Goal: Check status: Check status

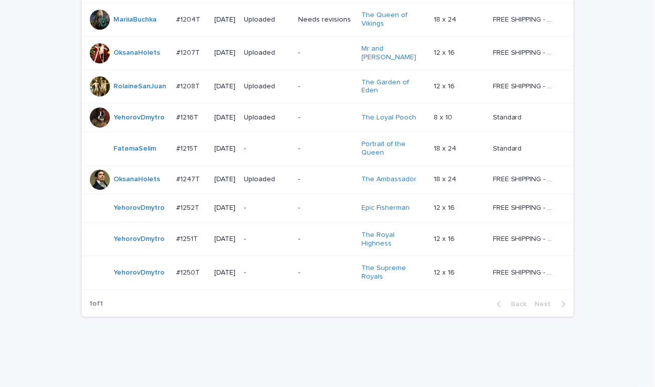
scroll to position [786, 0]
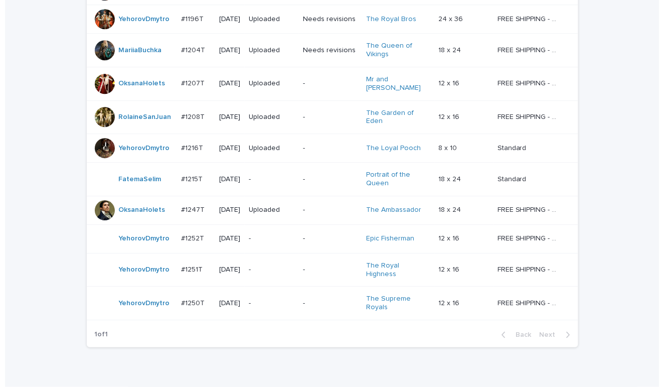
scroll to position [786, 0]
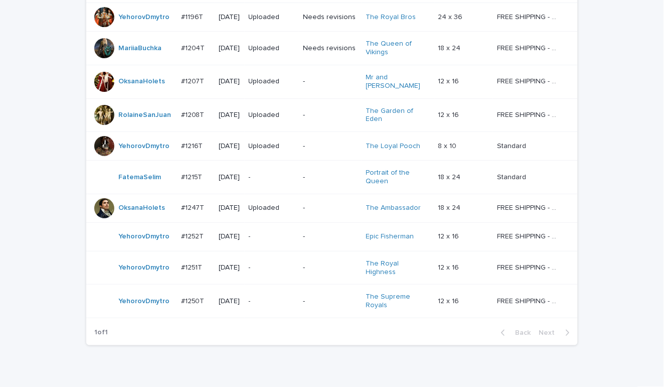
drag, startPoint x: 28, startPoint y: 55, endPoint x: 36, endPoint y: 51, distance: 9.0
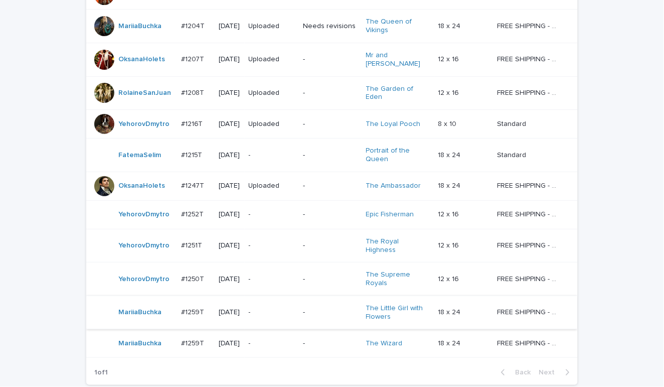
scroll to position [848, 0]
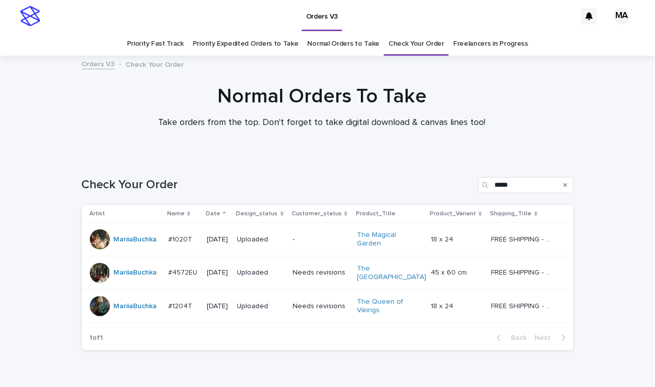
scroll to position [40, 0]
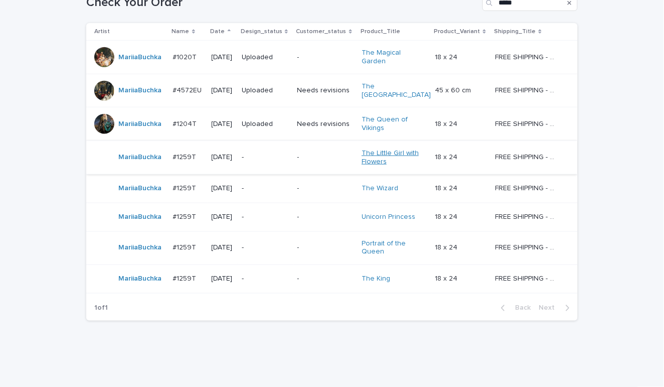
scroll to position [193, 0]
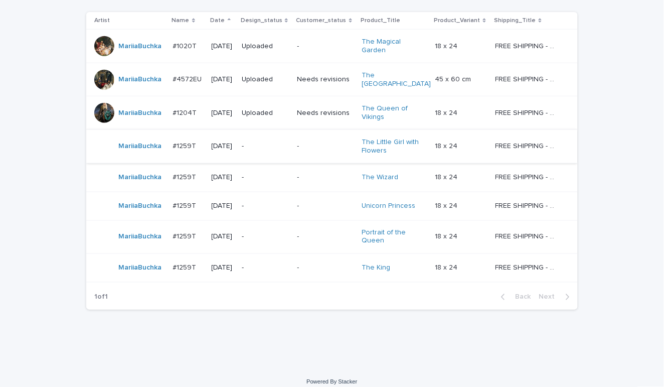
click at [43, 24] on div "Loading... Saving… Loading... Saving… Check Your Order ***** Artist Name Date D…" at bounding box center [332, 166] width 664 height 404
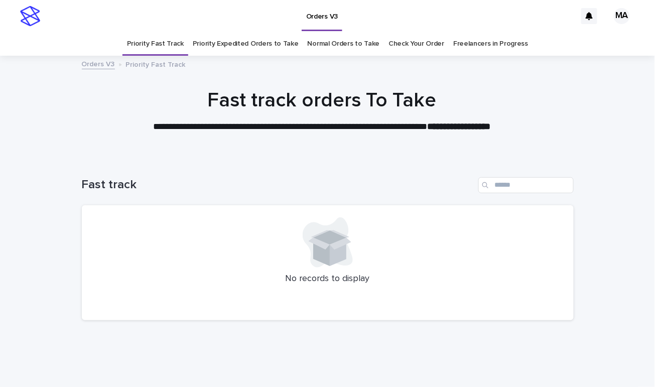
click at [388, 46] on link "Check Your Order" at bounding box center [416, 44] width 56 height 24
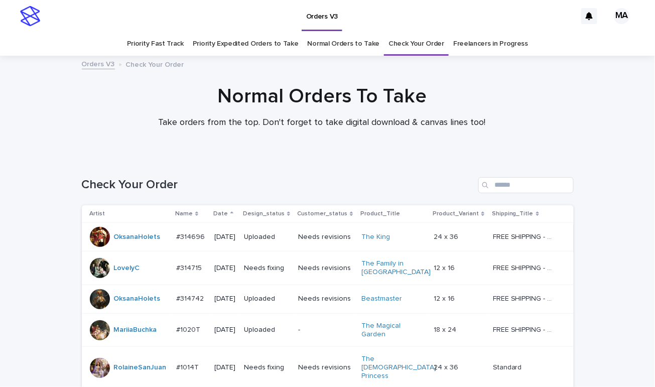
click at [327, 247] on td "Needs revisions" at bounding box center [325, 237] width 63 height 29
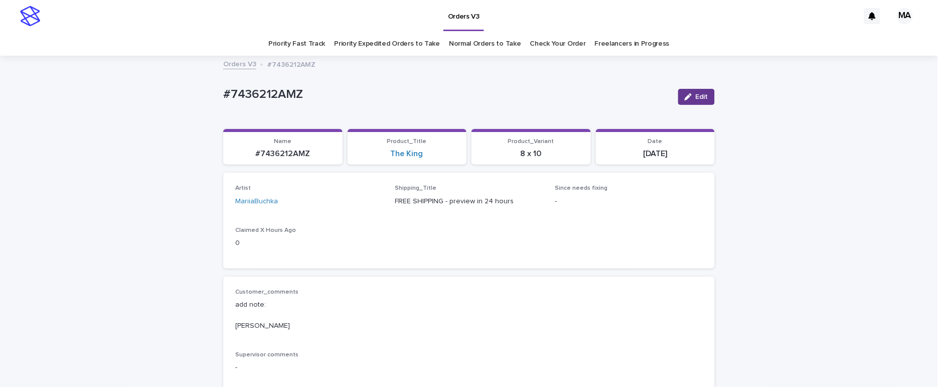
click at [702, 98] on span "Edit" at bounding box center [702, 96] width 13 height 7
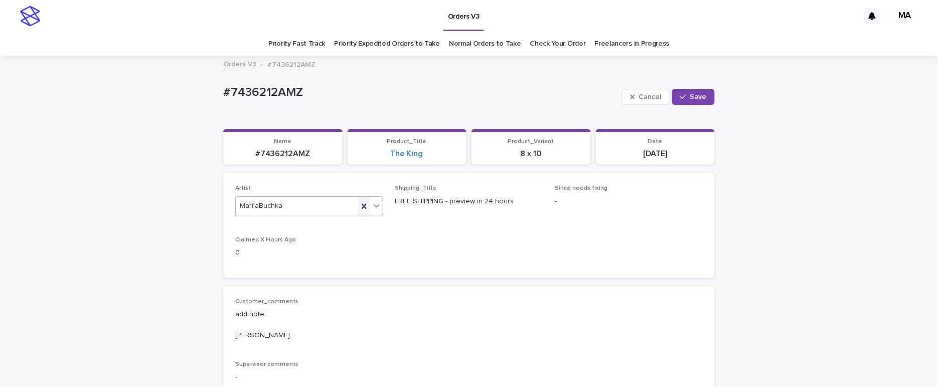
click at [359, 208] on icon at bounding box center [364, 206] width 10 height 10
click at [690, 97] on span "Save" at bounding box center [698, 96] width 17 height 7
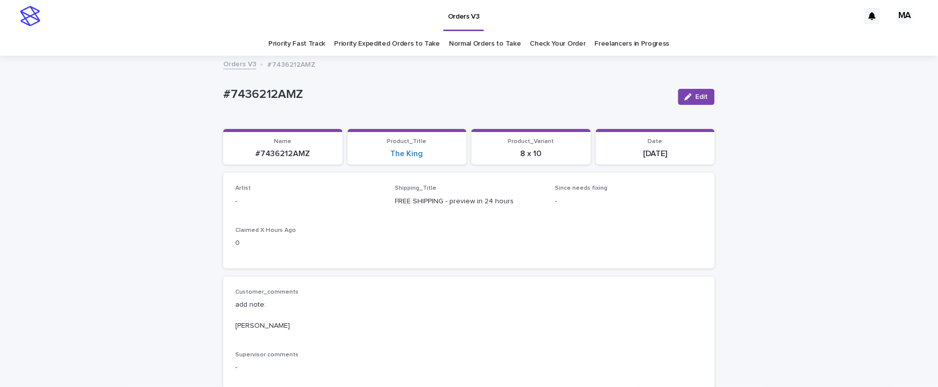
click at [370, 103] on div "#7436212AMZ" at bounding box center [446, 96] width 447 height 19
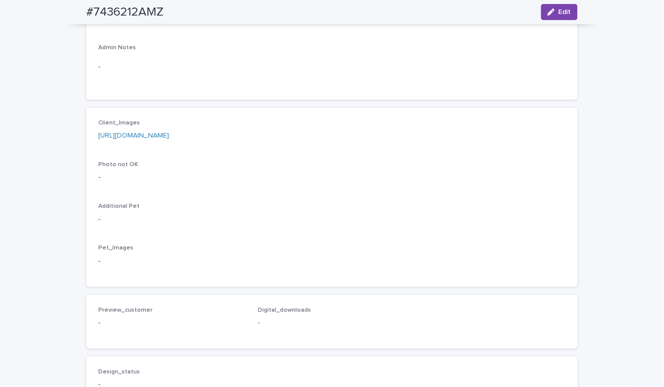
scroll to position [351, 0]
click at [169, 135] on link "[URL][DOMAIN_NAME]" at bounding box center [133, 133] width 71 height 7
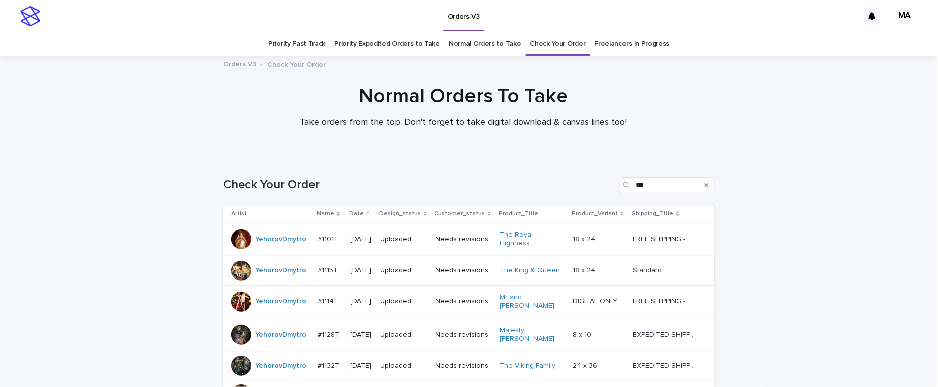
click at [469, 45] on link "Normal Orders to Take" at bounding box center [485, 44] width 72 height 24
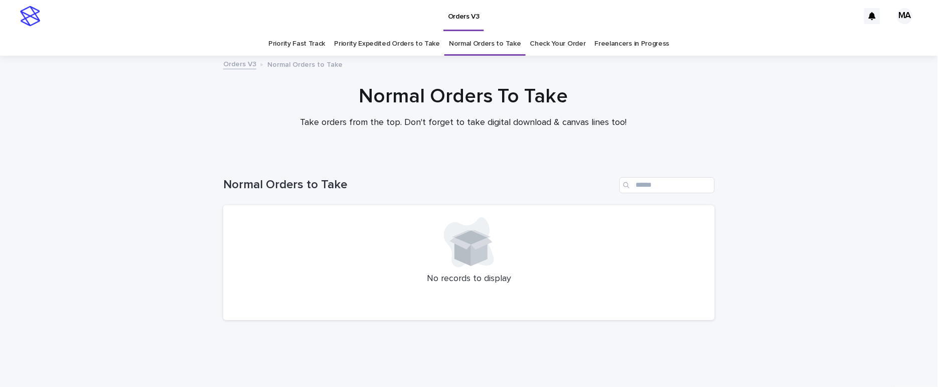
click at [384, 44] on link "Priority Expedited Orders to Take" at bounding box center [387, 44] width 106 height 24
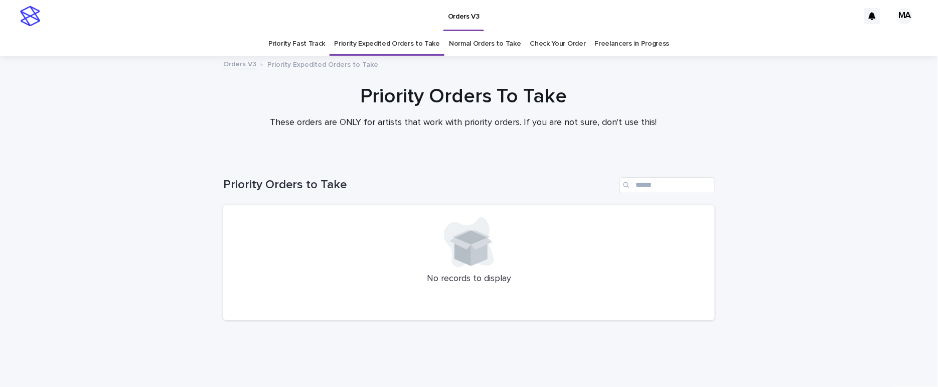
click at [300, 45] on link "Priority Fast Track" at bounding box center [296, 44] width 57 height 24
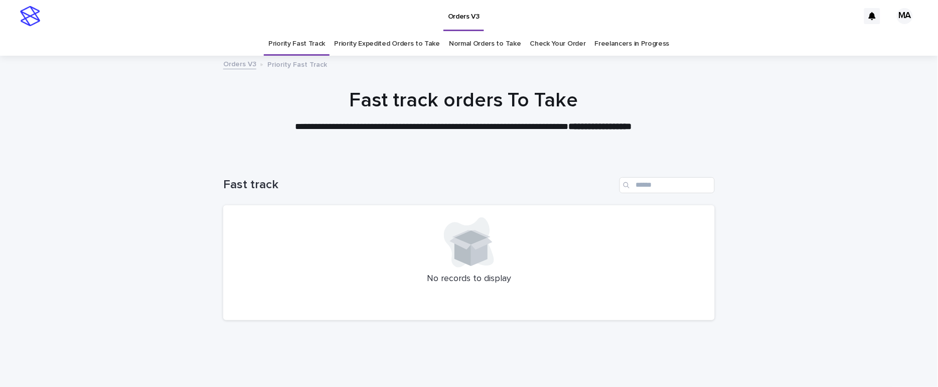
click at [464, 43] on link "Normal Orders to Take" at bounding box center [485, 44] width 72 height 24
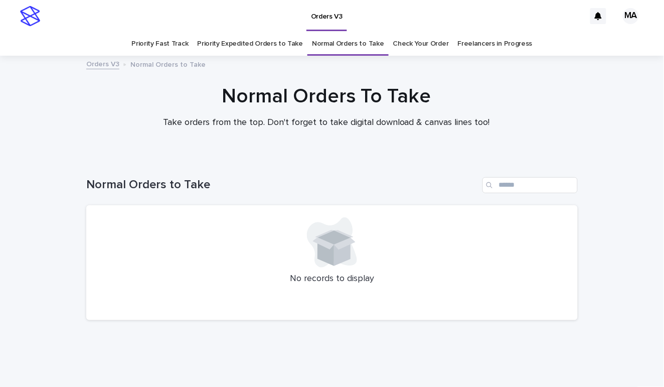
click at [237, 44] on link "Priority Expedited Orders to Take" at bounding box center [250, 44] width 106 height 24
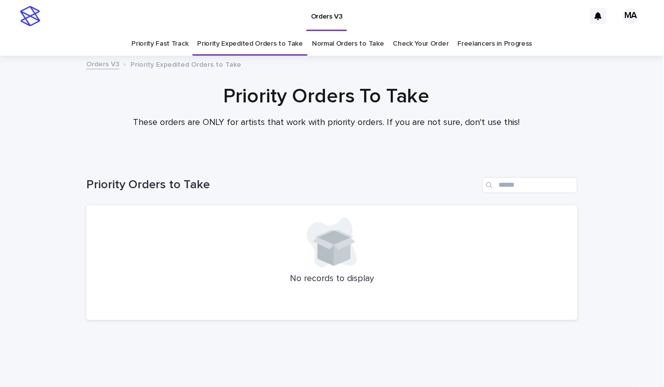
click at [158, 43] on link "Priority Fast Track" at bounding box center [159, 44] width 57 height 24
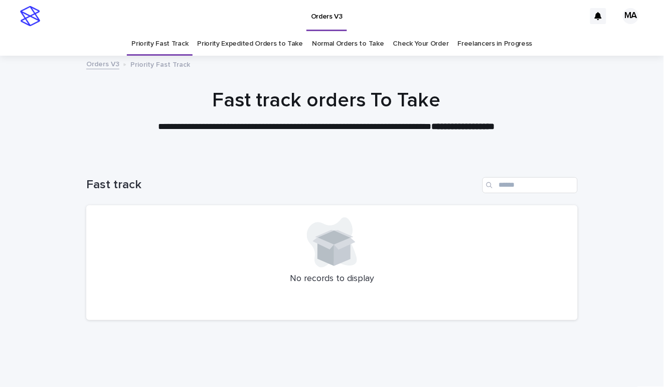
click at [345, 41] on link "Normal Orders to Take" at bounding box center [348, 44] width 72 height 24
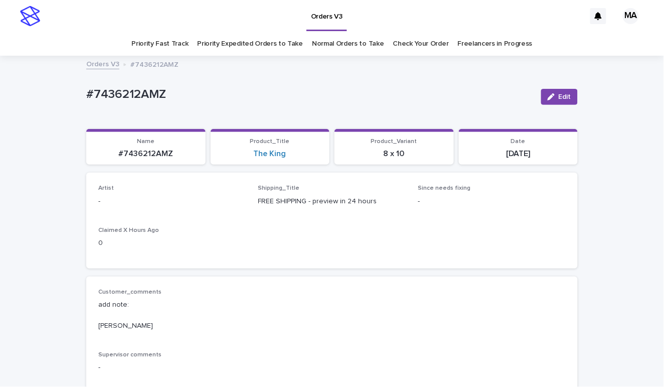
drag, startPoint x: 72, startPoint y: 92, endPoint x: 189, endPoint y: 94, distance: 117.4
copy p "#7436212AMZ"
click at [248, 88] on p "#7436212AMZ" at bounding box center [309, 94] width 447 height 15
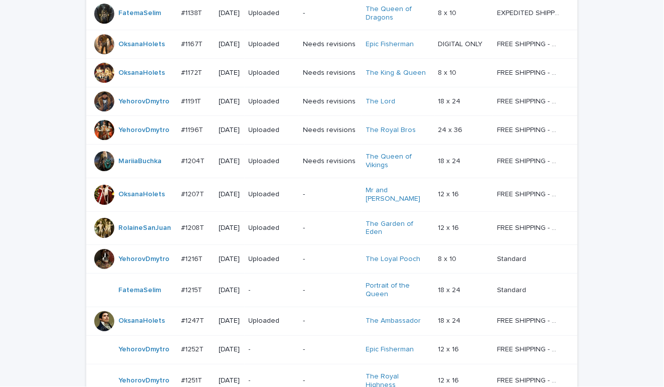
scroll to position [848, 0]
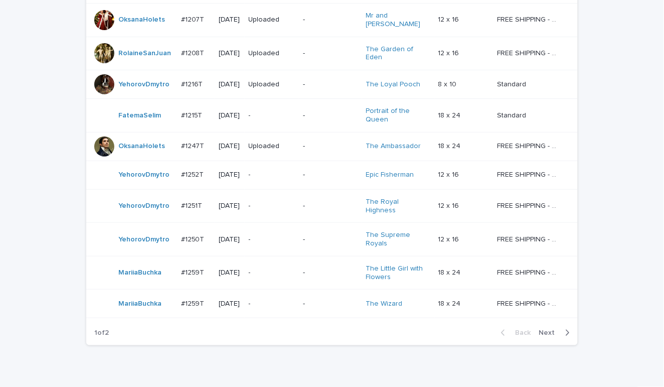
click at [545, 329] on span "Next" at bounding box center [550, 332] width 22 height 7
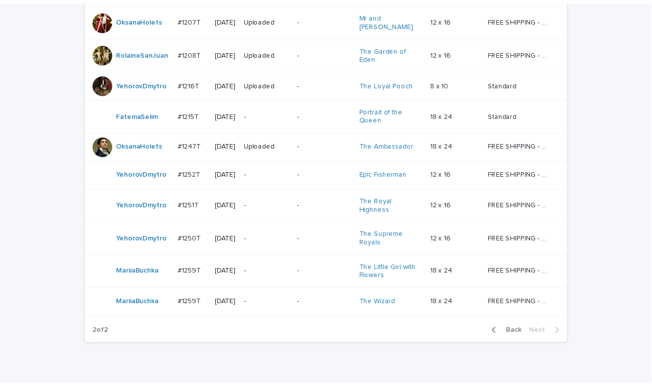
scroll to position [40, 0]
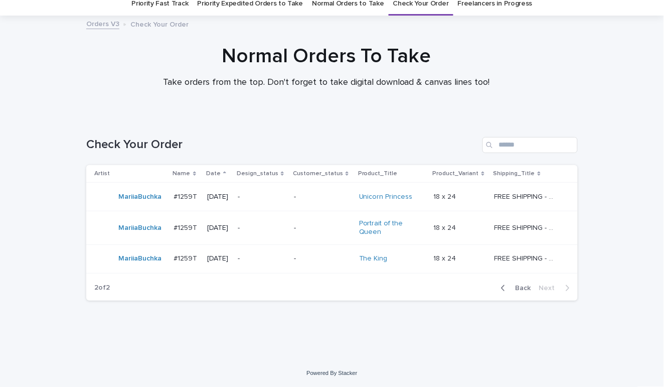
click at [339, 119] on div "Check Your Order" at bounding box center [332, 141] width 492 height 48
click at [76, 58] on div "Normal Orders To Take Take orders from the top. Don't forget to take digital do…" at bounding box center [327, 66] width 502 height 44
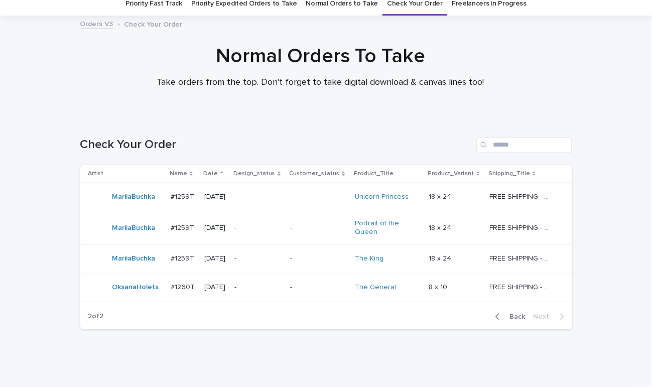
click at [310, 120] on div "Check Your Order" at bounding box center [326, 141] width 492 height 48
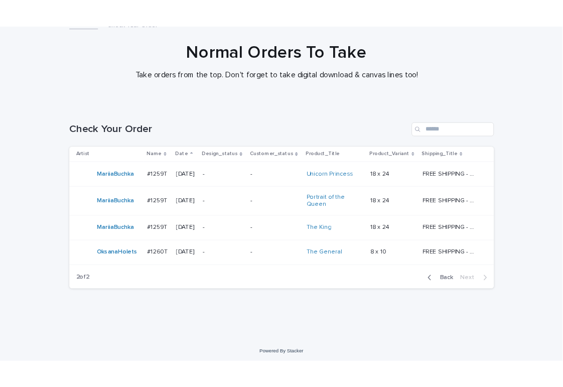
scroll to position [69, 0]
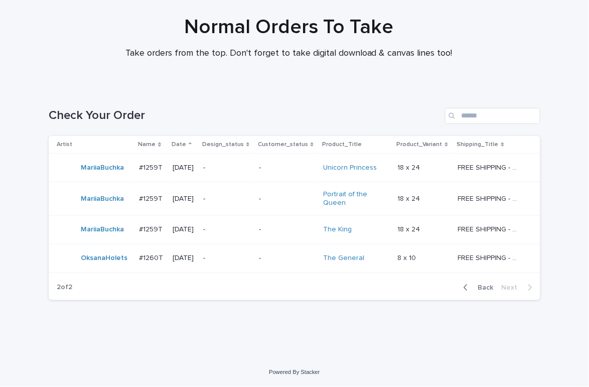
click at [455, 15] on h1 "Normal Orders To Take" at bounding box center [289, 27] width 492 height 24
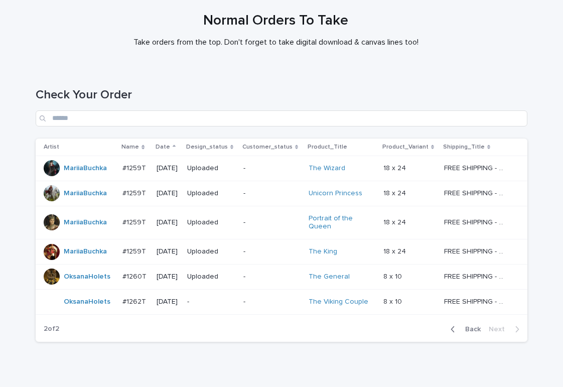
click at [212, 307] on div "-" at bounding box center [211, 301] width 48 height 17
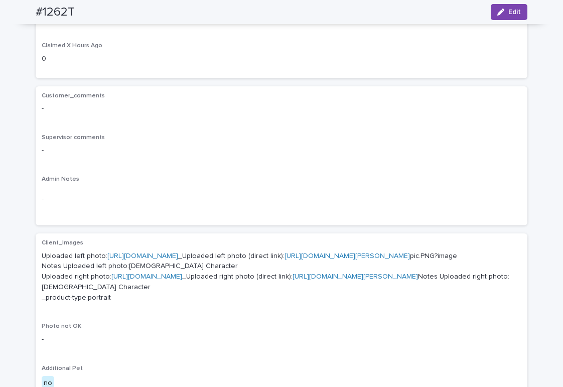
scroll to position [351, 0]
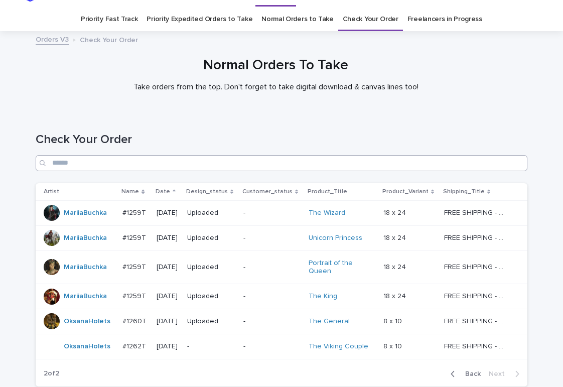
scroll to position [32, 0]
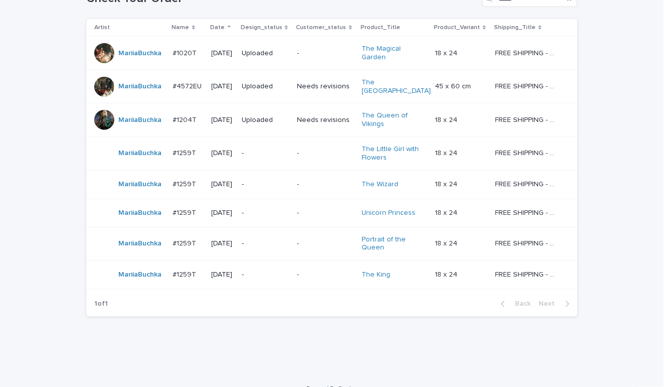
scroll to position [193, 0]
